Goal: Information Seeking & Learning: Learn about a topic

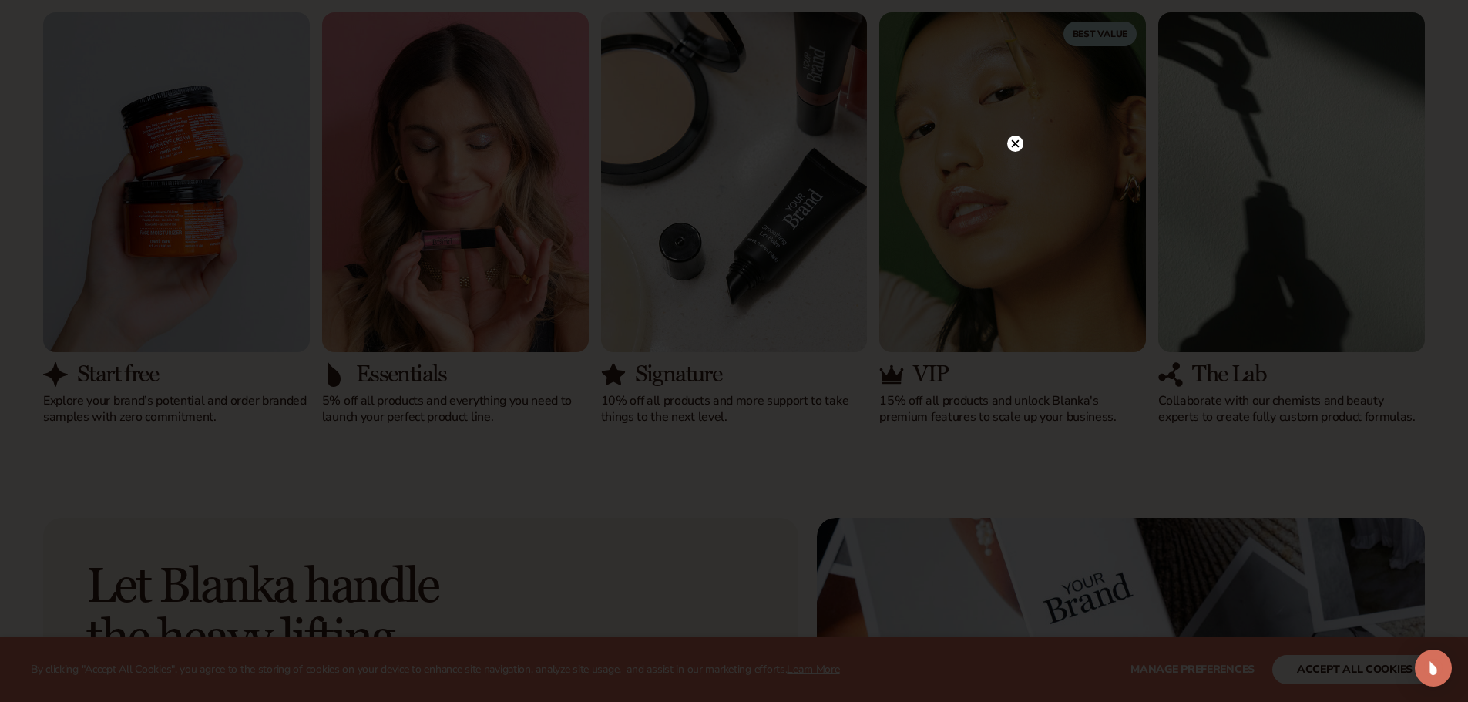
scroll to position [1541, 0]
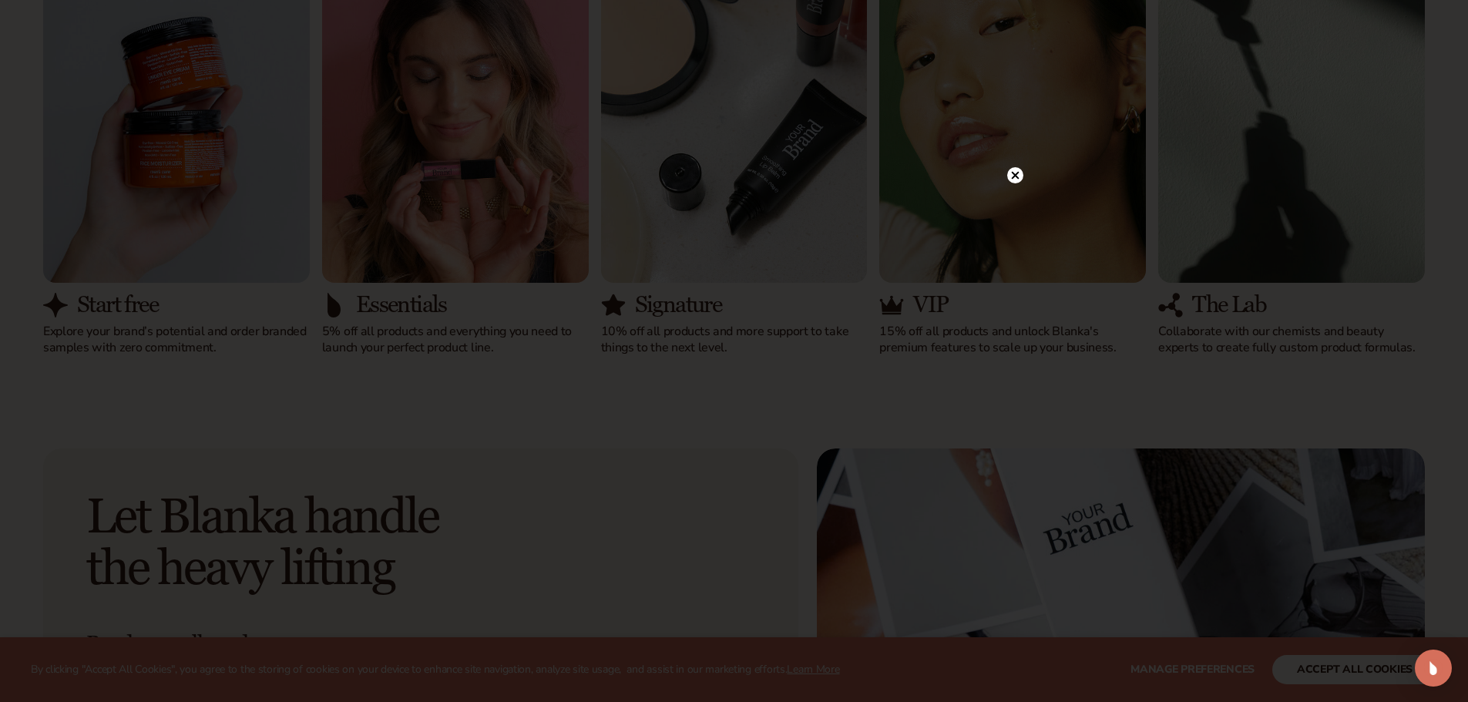
click at [1016, 182] on circle at bounding box center [1015, 175] width 16 height 16
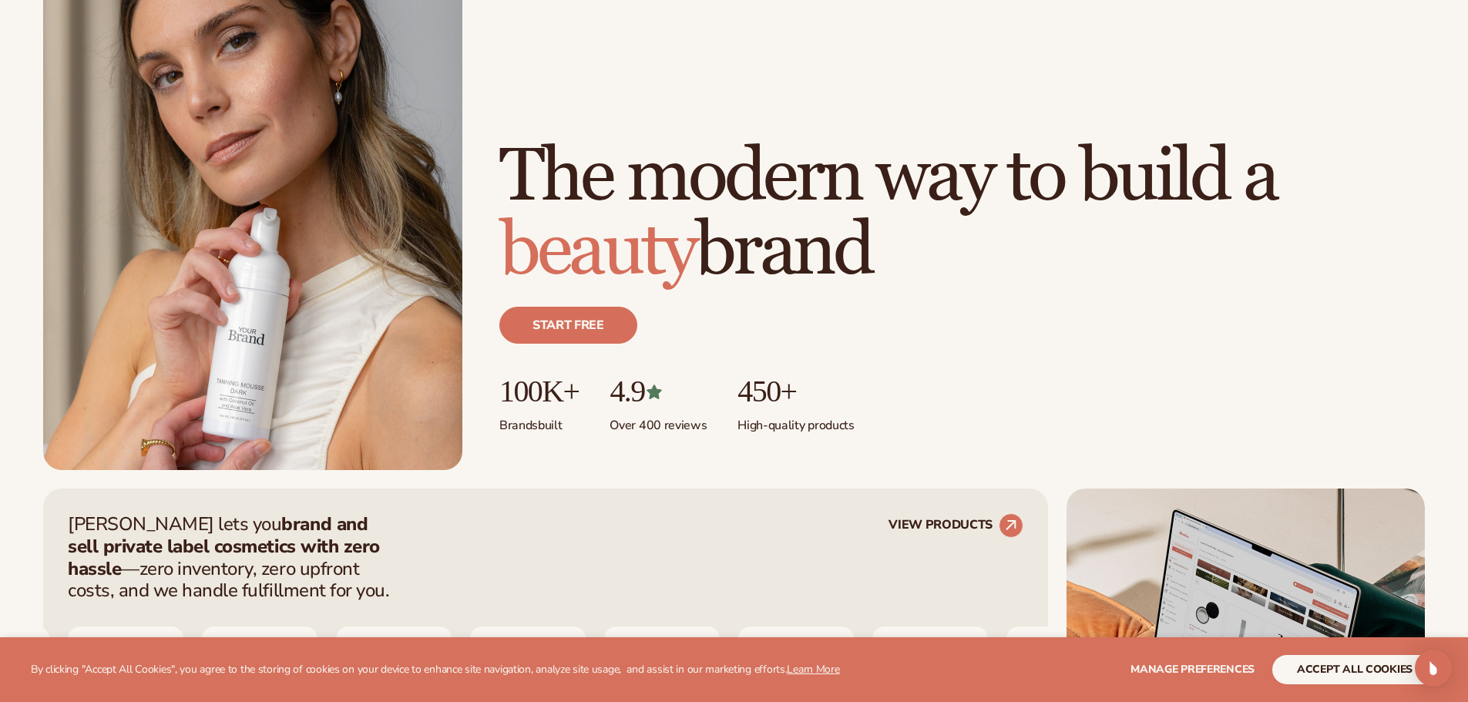
scroll to position [0, 0]
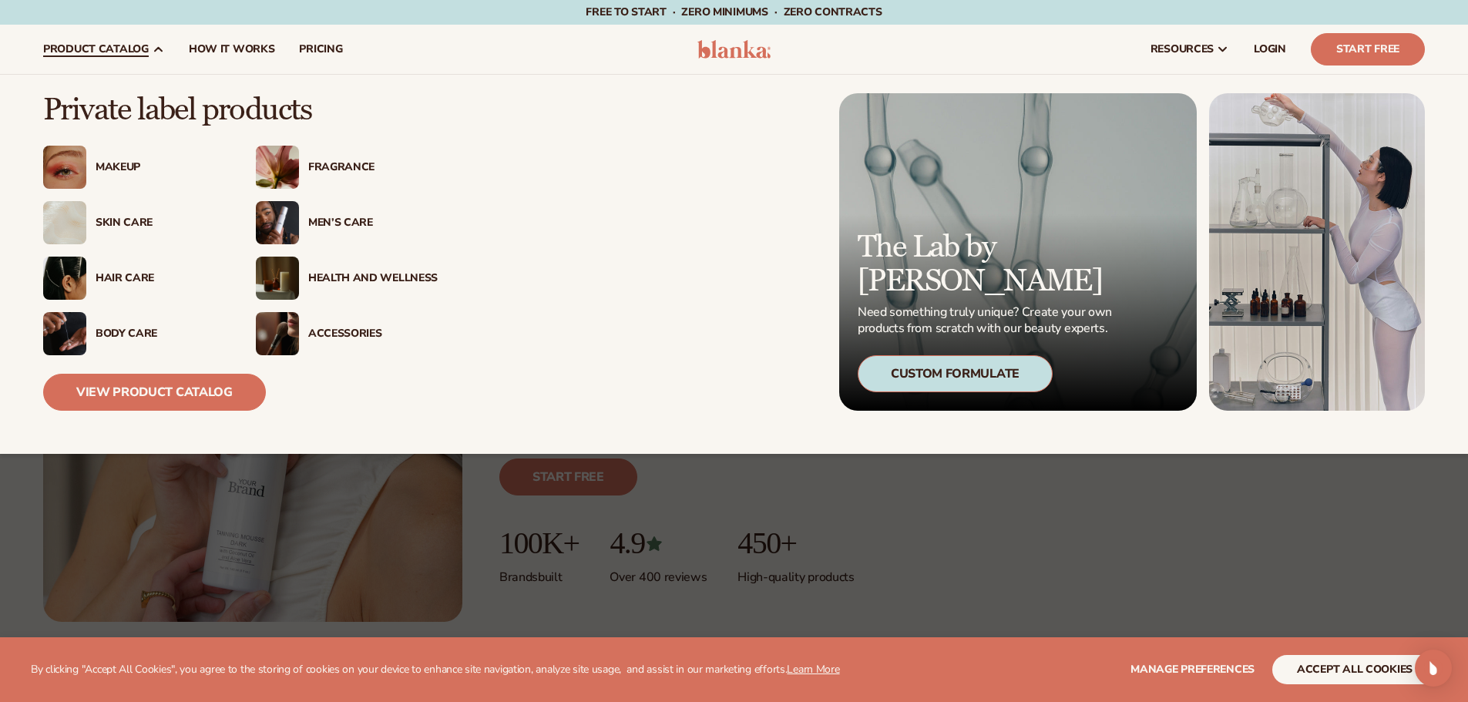
click at [106, 171] on div "Makeup" at bounding box center [160, 167] width 129 height 13
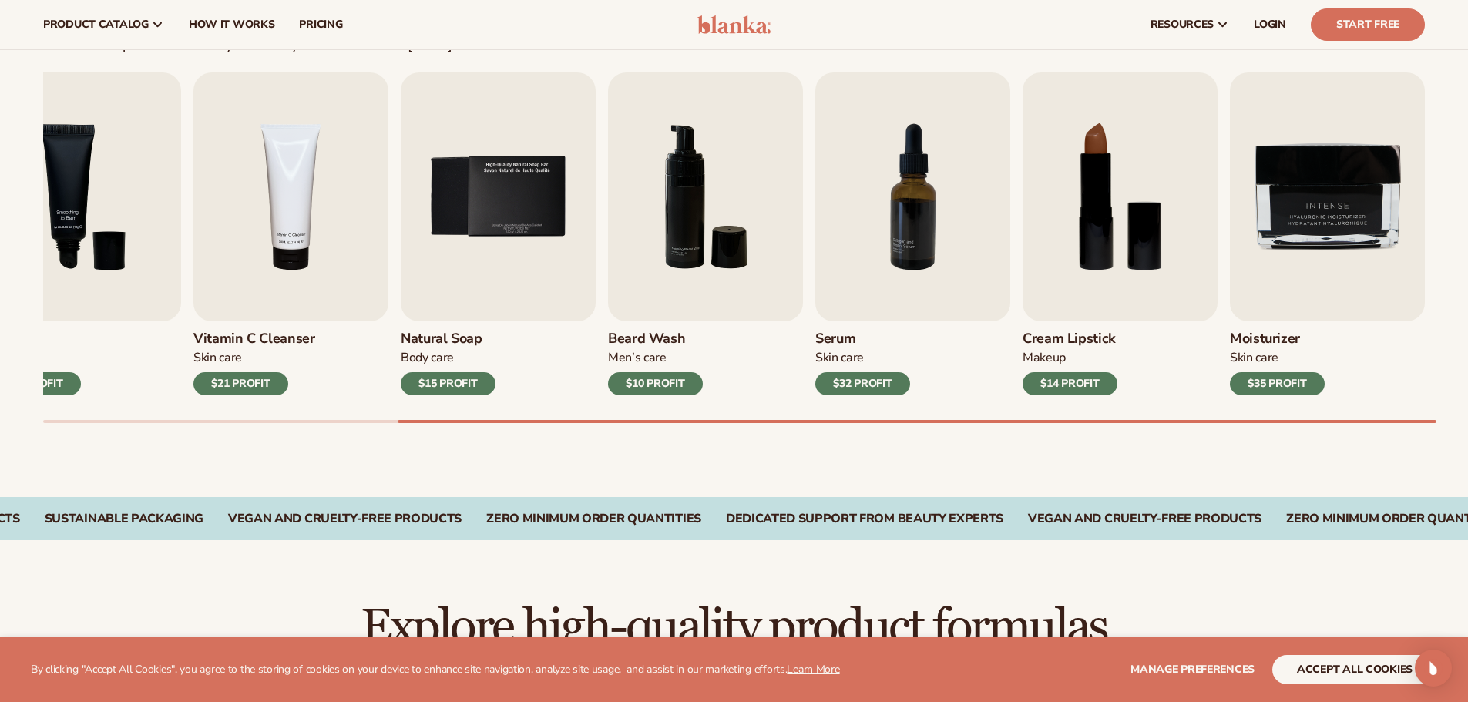
scroll to position [462, 0]
